Goal: Task Accomplishment & Management: Manage account settings

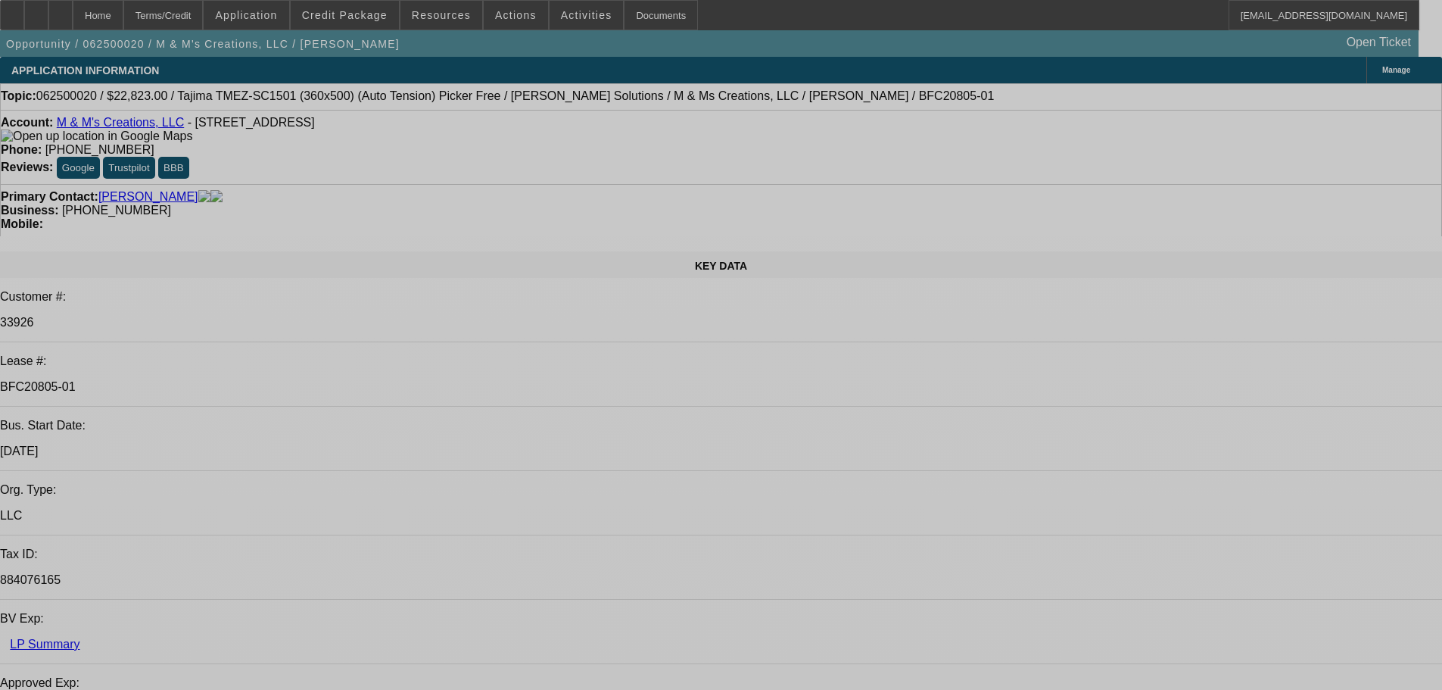
select select "0"
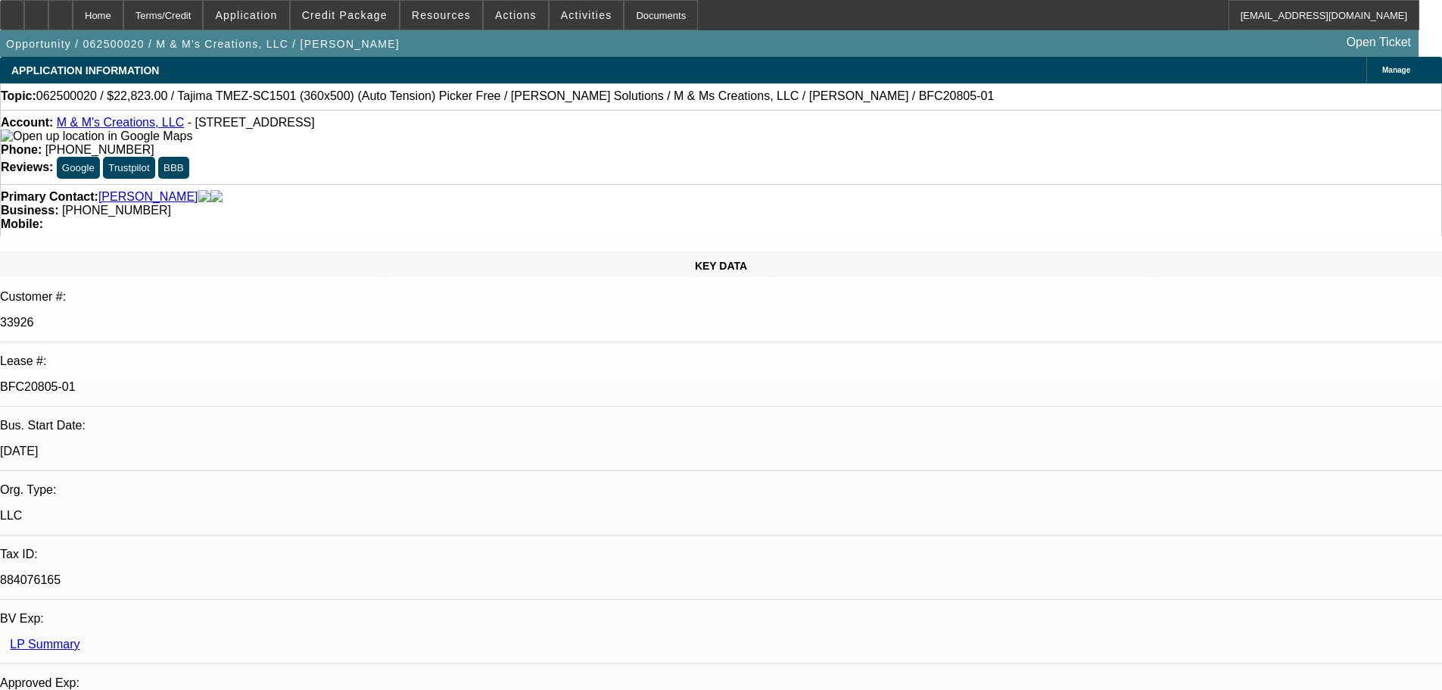
select select "2"
select select "0"
select select "6"
select select "0"
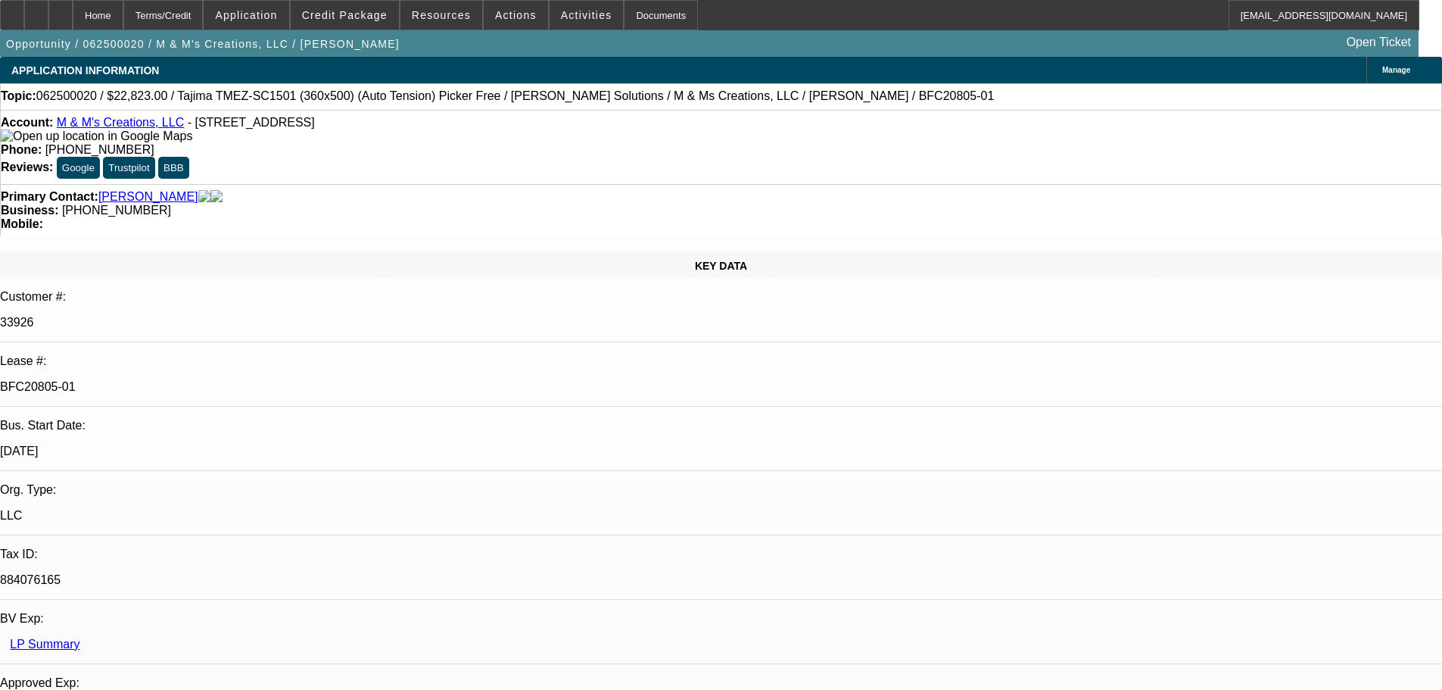
select select "2"
select select "0"
select select "6"
select select "0"
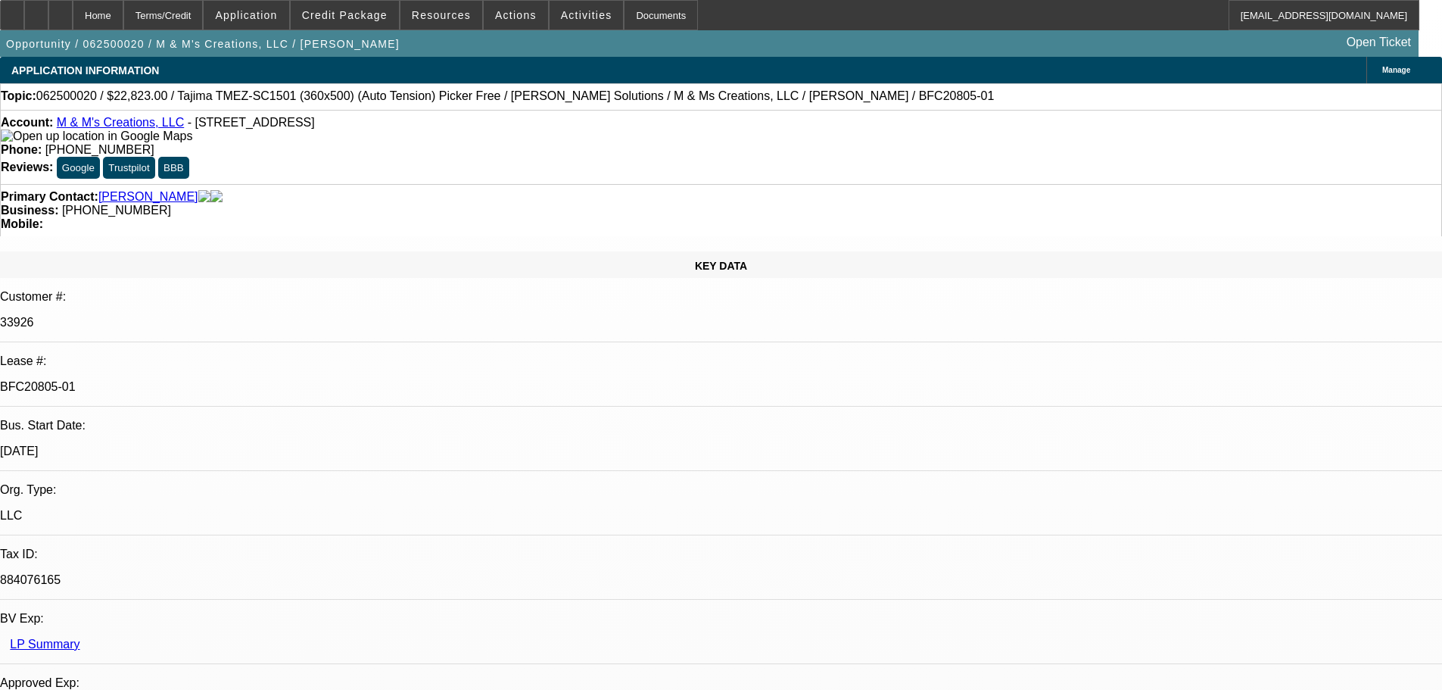
select select "2"
select select "0"
select select "6"
select select "0"
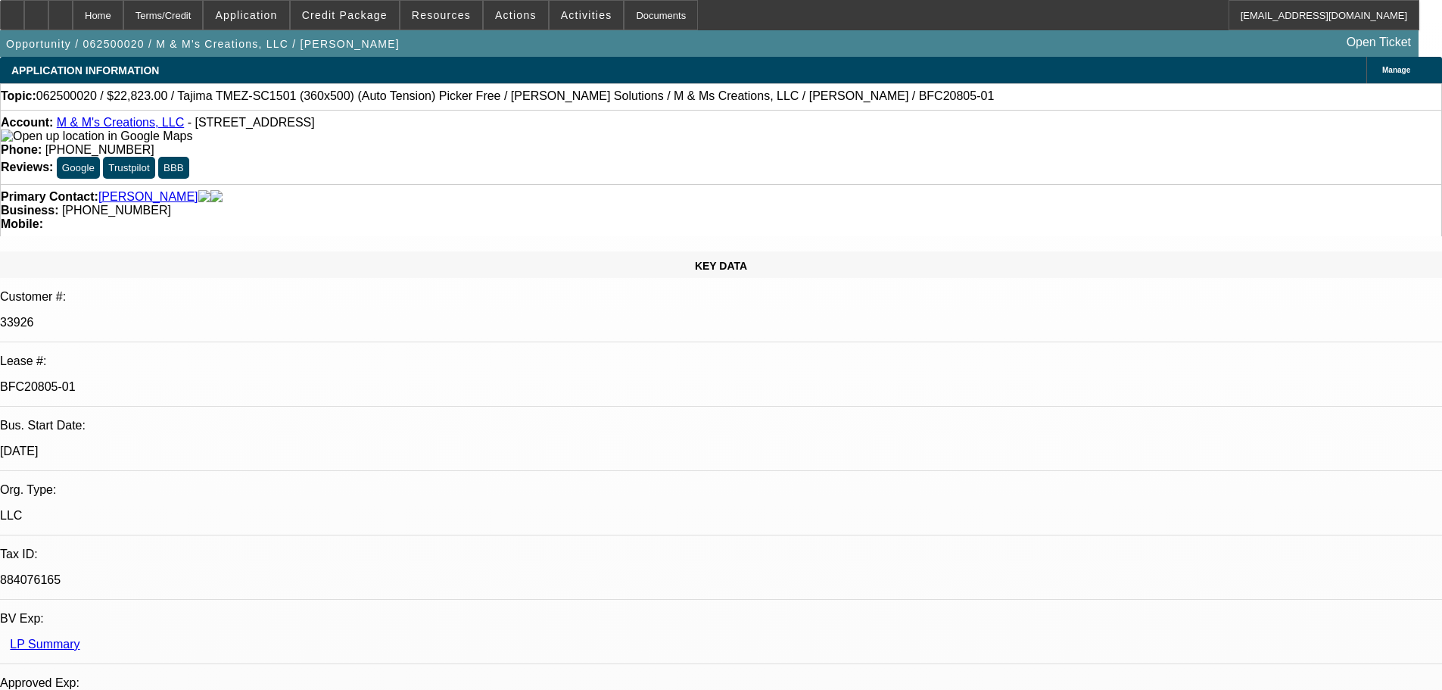
select select "2"
select select "0"
select select "6"
click at [649, 12] on div "Documents" at bounding box center [661, 15] width 74 height 30
